Goal: Check status: Check status

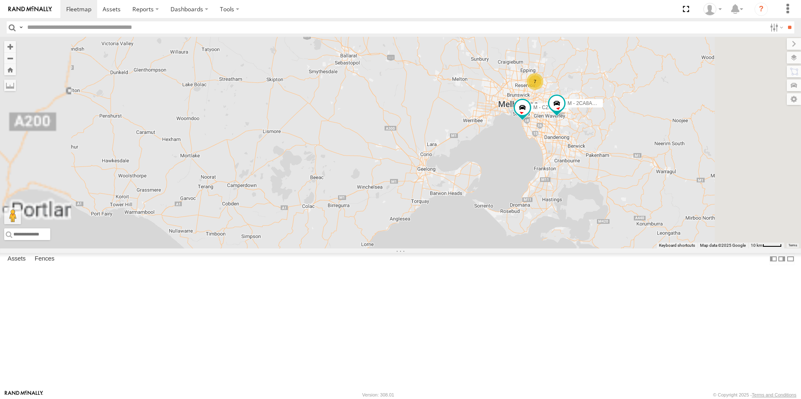
drag, startPoint x: 600, startPoint y: 262, endPoint x: 565, endPoint y: 290, distance: 44.7
click at [567, 249] on div "B - DG93WL - [PERSON_NAME] 7 M - CZ65YA - [PERSON_NAME] M - 2CA8AO - [PERSON_NA…" at bounding box center [400, 143] width 801 height 212
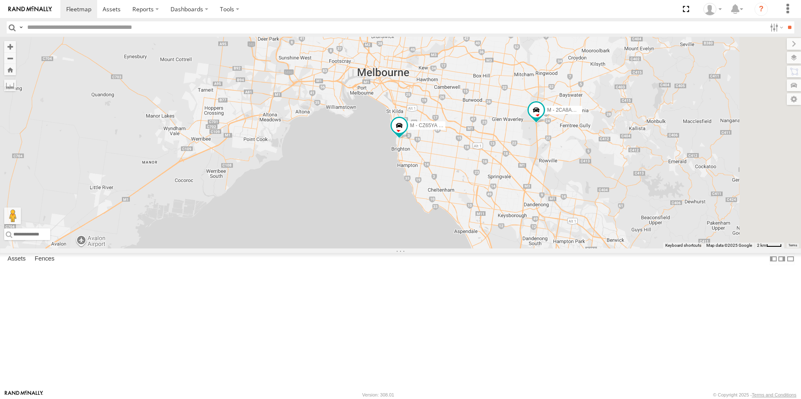
drag, startPoint x: 572, startPoint y: 229, endPoint x: 531, endPoint y: 334, distance: 113.4
click at [538, 249] on div "B - DG93WL - [PERSON_NAME] M - CZ65YA - [PERSON_NAME] M - 2CA8AO - [PERSON_NAME…" at bounding box center [400, 143] width 801 height 212
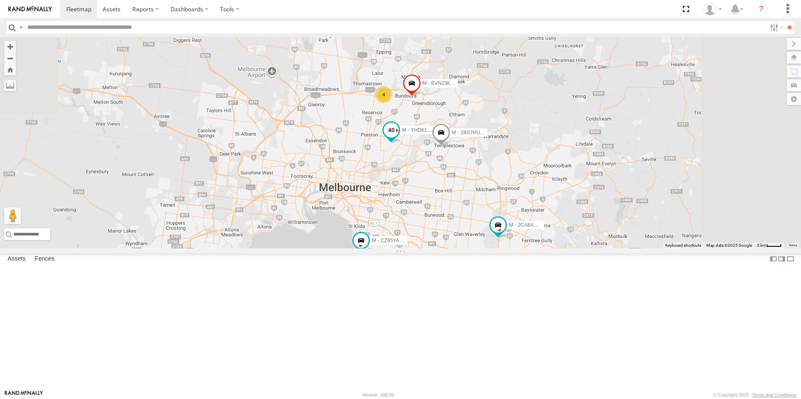
drag, startPoint x: 530, startPoint y: 202, endPoint x: 522, endPoint y: 222, distance: 21.2
click at [521, 236] on div "B - DG93WL - [PERSON_NAME] M - CZ65YA - [PERSON_NAME] M - 2CA8AO - [PERSON_NAME…" at bounding box center [400, 143] width 801 height 212
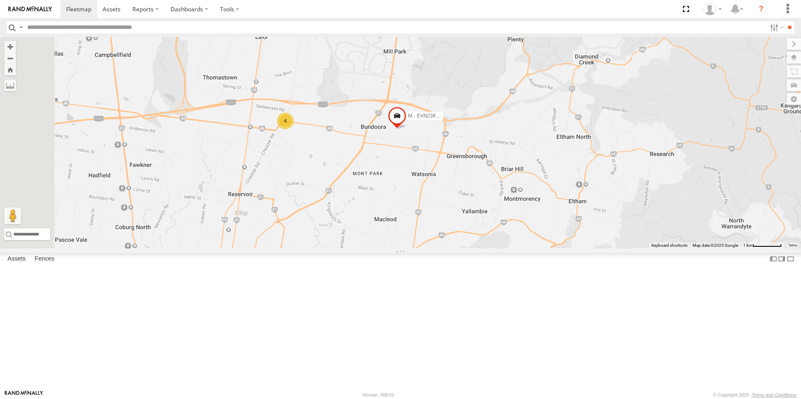
drag, startPoint x: 487, startPoint y: 263, endPoint x: 545, endPoint y: 142, distance: 134.5
click at [545, 144] on div "B - DG93WL - [PERSON_NAME] M - CZ65YA - [PERSON_NAME] M - 2CA8AO - [PERSON_NAME…" at bounding box center [400, 143] width 801 height 212
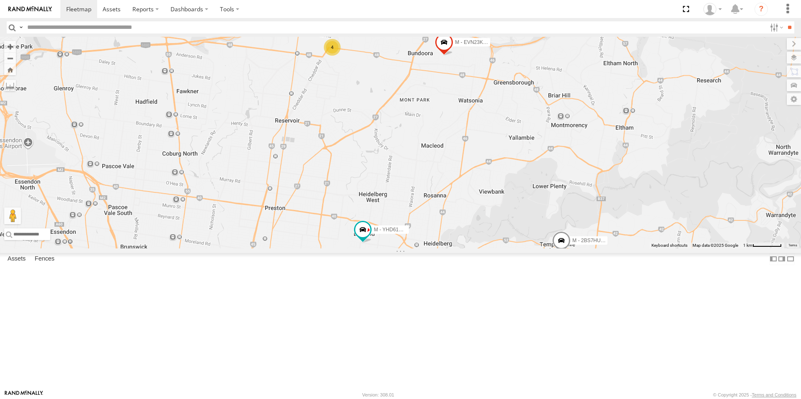
drag, startPoint x: 536, startPoint y: 228, endPoint x: 514, endPoint y: 165, distance: 65.9
click at [515, 167] on div "B - DG93WL - [PERSON_NAME] M - CZ65YA - [PERSON_NAME] M - 2CA8AO - [PERSON_NAME…" at bounding box center [400, 143] width 801 height 212
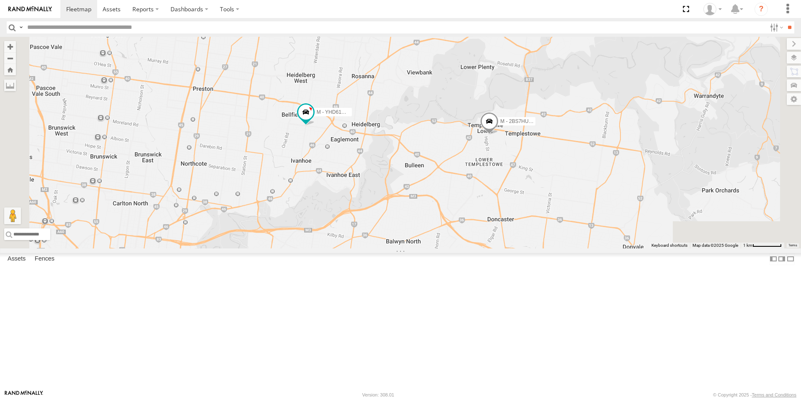
drag, startPoint x: 546, startPoint y: 235, endPoint x: 465, endPoint y: 219, distance: 83.1
click at [466, 220] on div "B - DG93WL - [PERSON_NAME] M - CZ65YA - [PERSON_NAME] M - 2CA8AO - [PERSON_NAME…" at bounding box center [400, 143] width 801 height 212
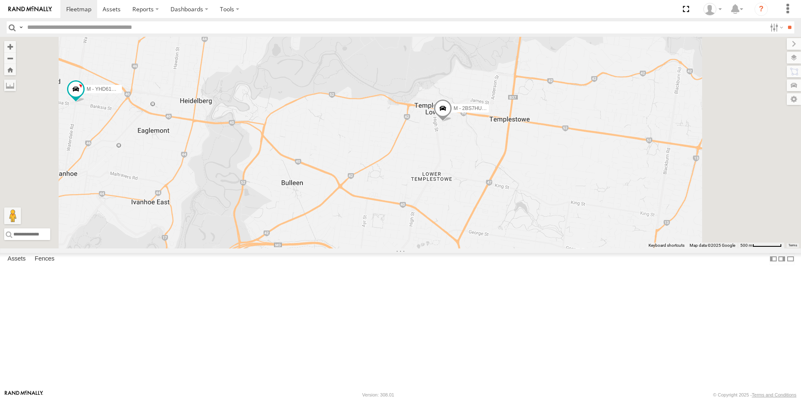
click at [452, 122] on span at bounding box center [442, 110] width 18 height 23
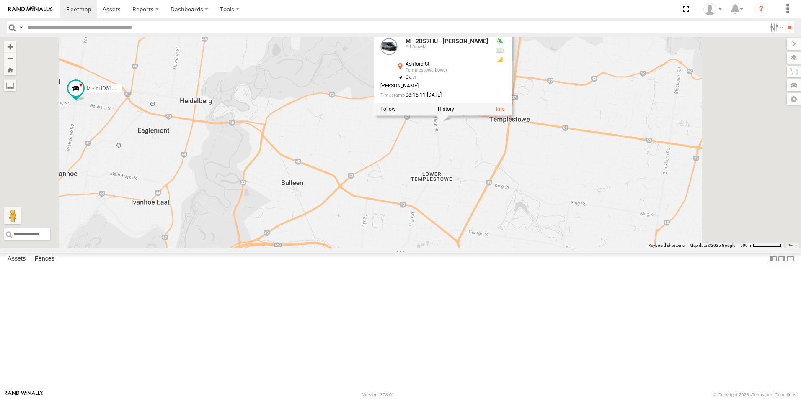
click at [537, 218] on div "B - DG93WL - [PERSON_NAME] M - CZ65YA - [PERSON_NAME] M - 2CA8AO - [PERSON_NAME…" at bounding box center [400, 143] width 801 height 212
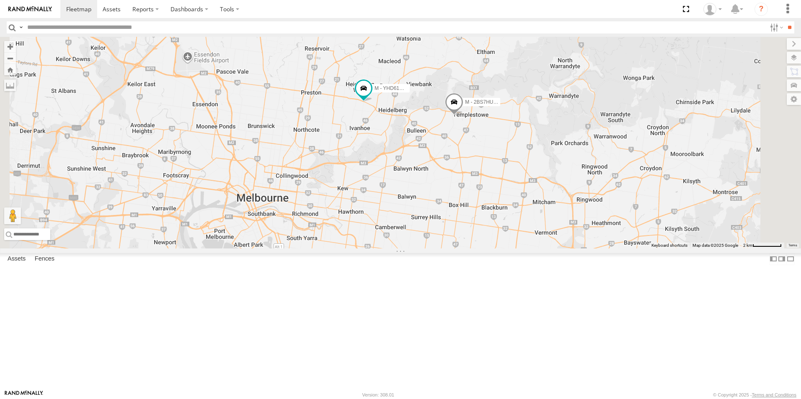
drag, startPoint x: 509, startPoint y: 211, endPoint x: 495, endPoint y: 273, distance: 64.5
click at [495, 249] on div "B - DG93WL - [PERSON_NAME] M - CZ65YA - [PERSON_NAME] M - 2CA8AO - [PERSON_NAME…" at bounding box center [400, 143] width 801 height 212
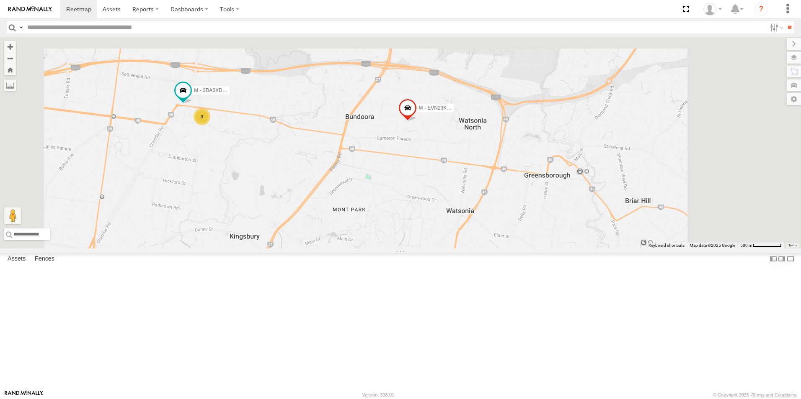
drag, startPoint x: 530, startPoint y: 192, endPoint x: 513, endPoint y: 276, distance: 86.3
click at [520, 249] on div "B - DG93WL - [PERSON_NAME] M - CZ65YA - [PERSON_NAME] M - 2CA8AO - [PERSON_NAME…" at bounding box center [400, 143] width 801 height 212
